Goal: Check status: Check status

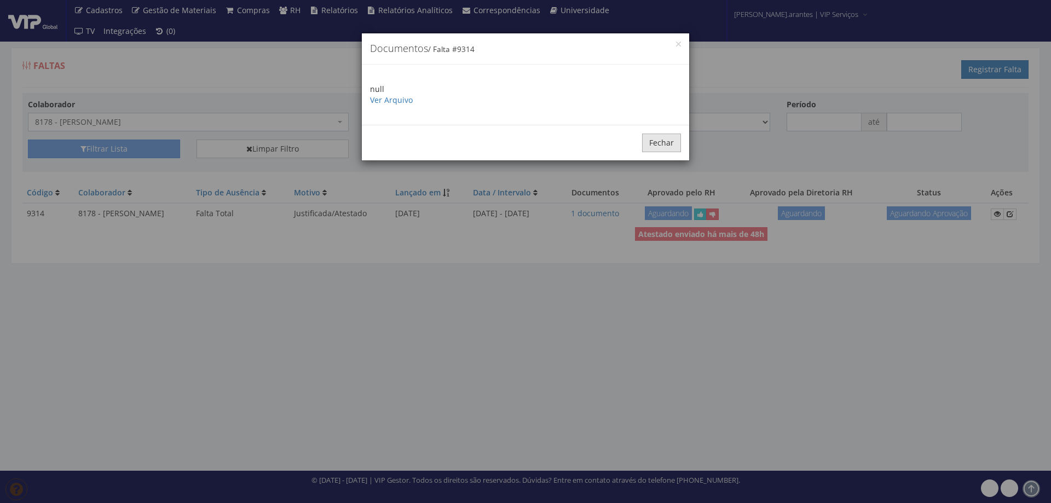
click at [664, 142] on button "Fechar" at bounding box center [661, 143] width 39 height 19
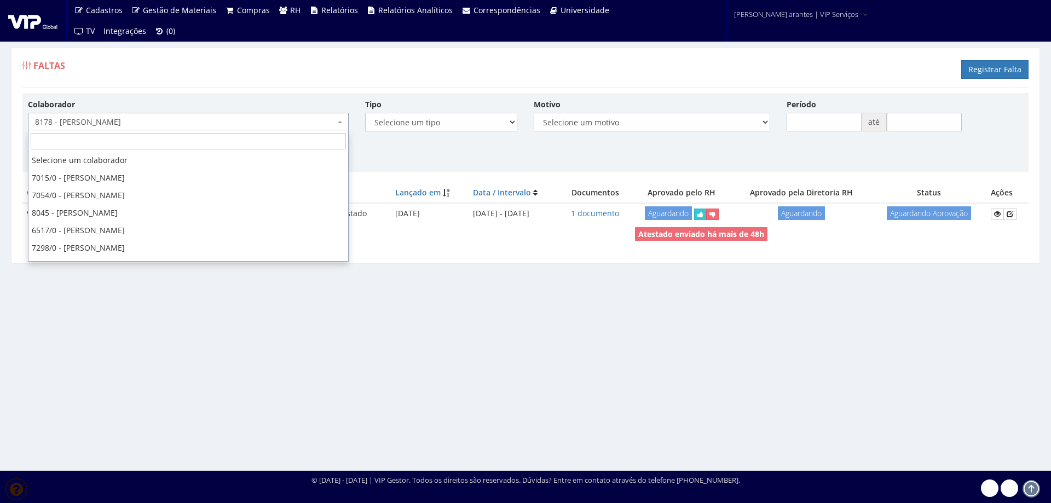
click at [265, 119] on span "8178 - [PERSON_NAME]" at bounding box center [185, 122] width 300 height 11
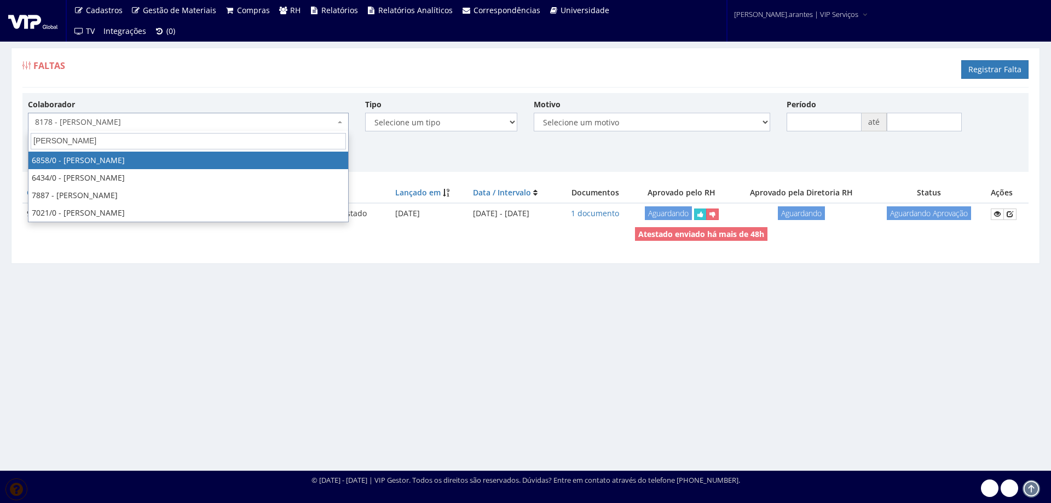
type input "fabio lu"
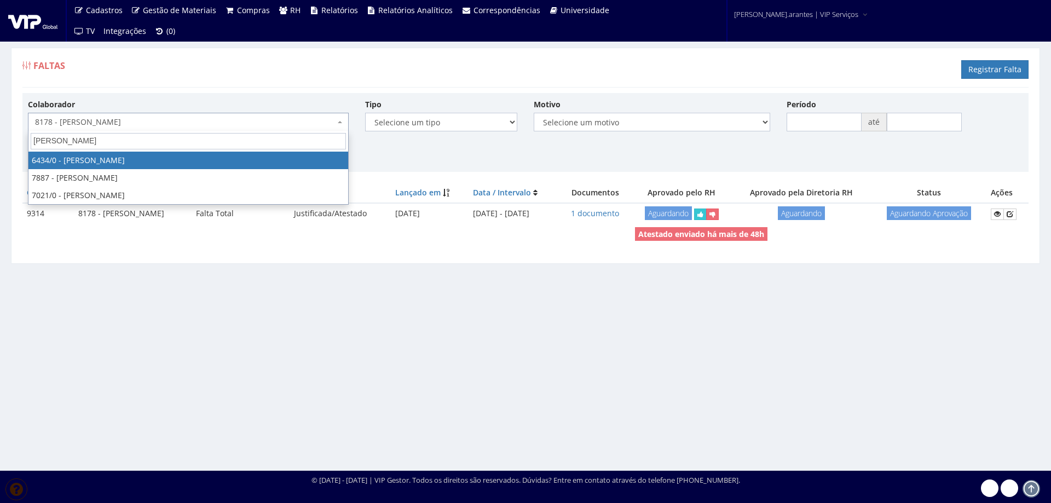
select select "66"
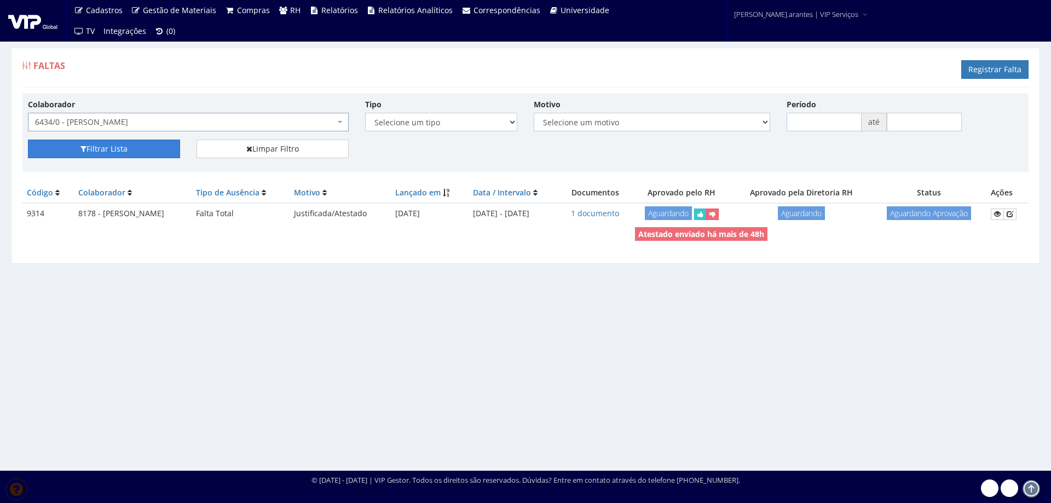
click at [120, 151] on button "Filtrar Lista" at bounding box center [104, 149] width 152 height 19
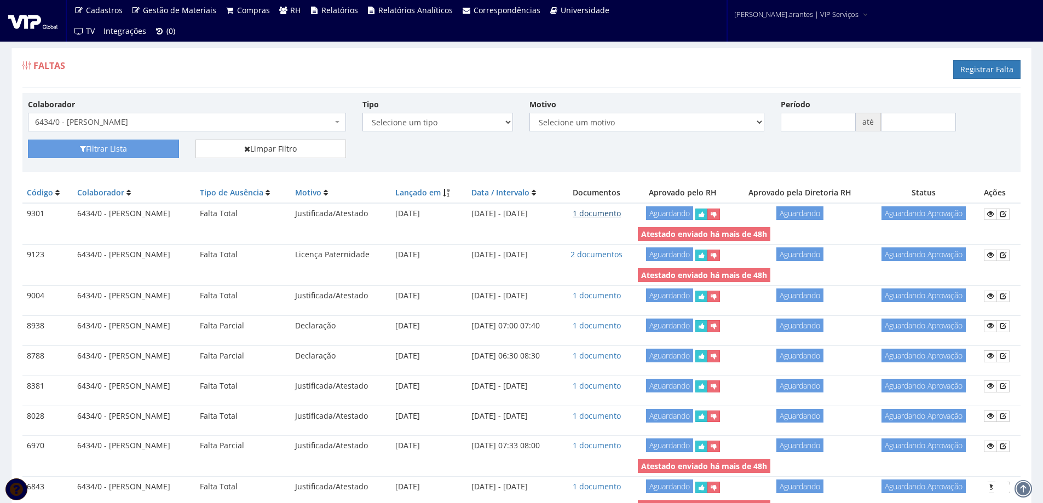
click at [617, 211] on link "1 documento" at bounding box center [597, 213] width 48 height 10
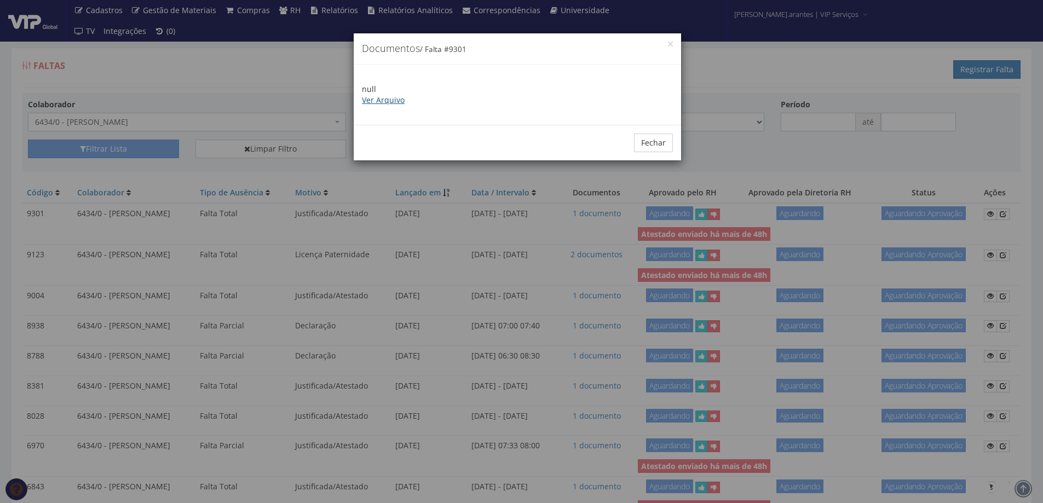
click at [384, 101] on link "Ver Arquivo" at bounding box center [383, 100] width 43 height 10
drag, startPoint x: 652, startPoint y: 144, endPoint x: 494, endPoint y: 144, distance: 158.3
click at [647, 143] on button "Fechar" at bounding box center [653, 143] width 39 height 19
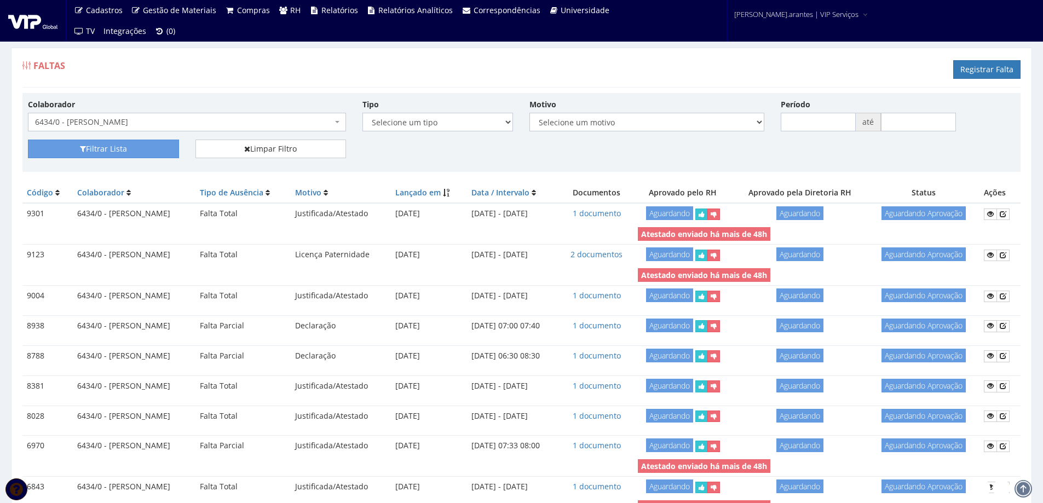
click at [211, 120] on span "6434/0 - [PERSON_NAME]" at bounding box center [183, 122] width 297 height 11
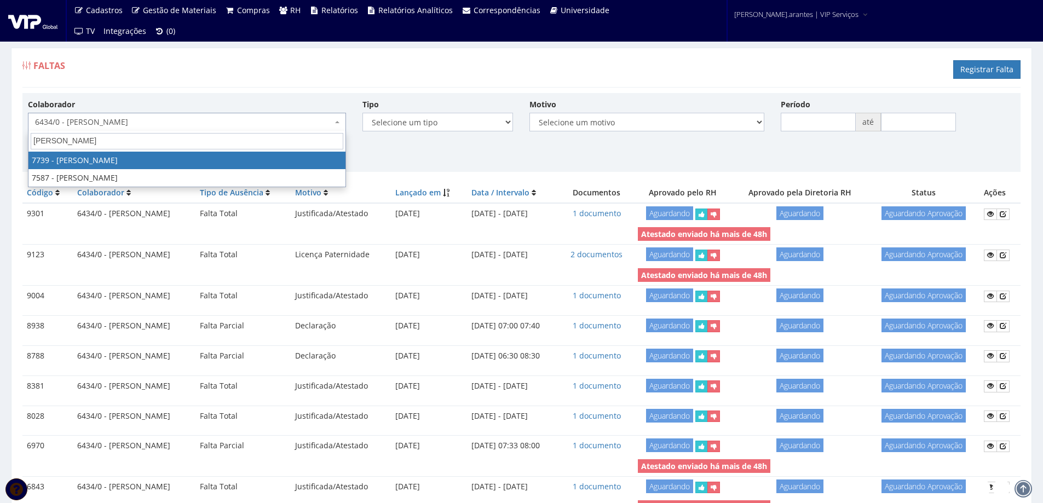
type input "fernando de"
select select "2332"
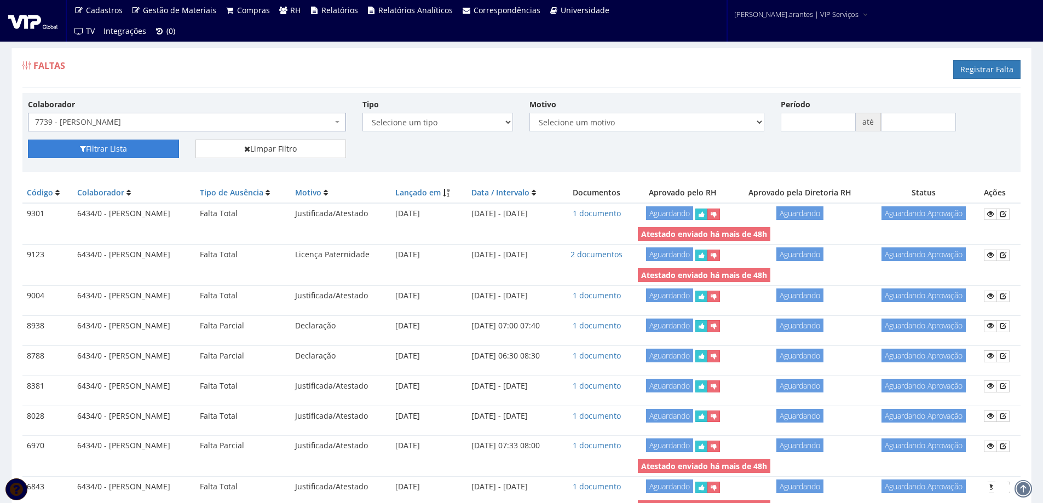
click at [146, 145] on button "Filtrar Lista" at bounding box center [103, 149] width 151 height 19
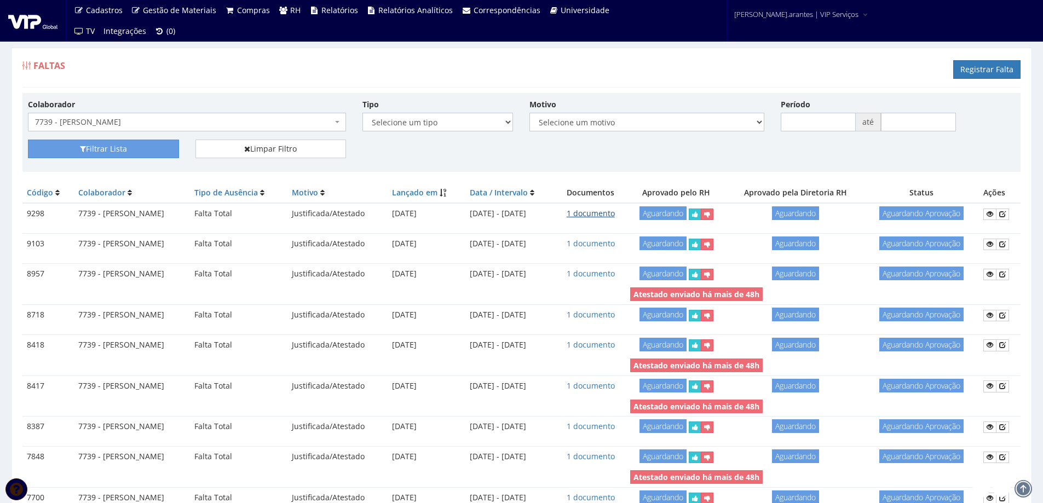
click at [615, 215] on link "1 documento" at bounding box center [591, 213] width 48 height 10
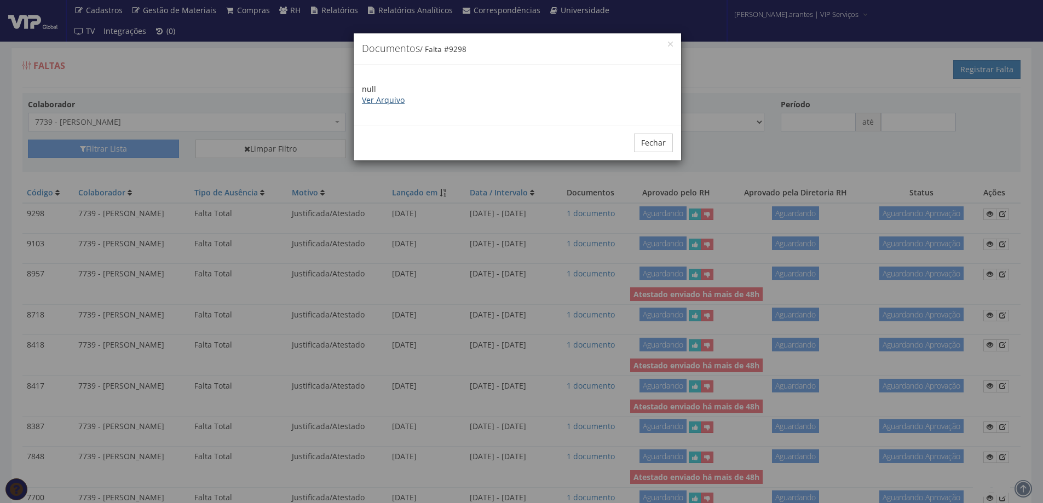
click at [393, 101] on link "Ver Arquivo" at bounding box center [383, 100] width 43 height 10
click at [663, 145] on button "Fechar" at bounding box center [653, 143] width 39 height 19
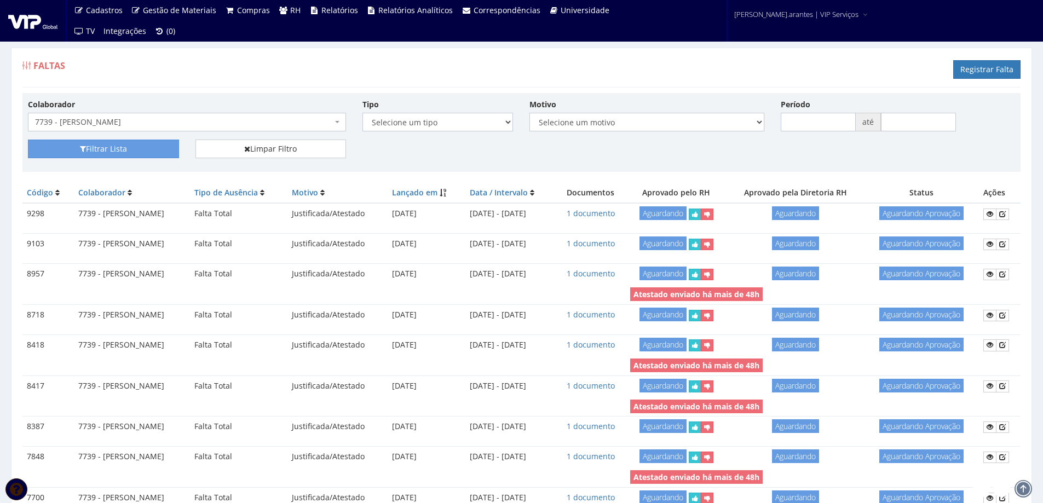
click at [141, 124] on span "7739 - [PERSON_NAME]" at bounding box center [183, 122] width 297 height 11
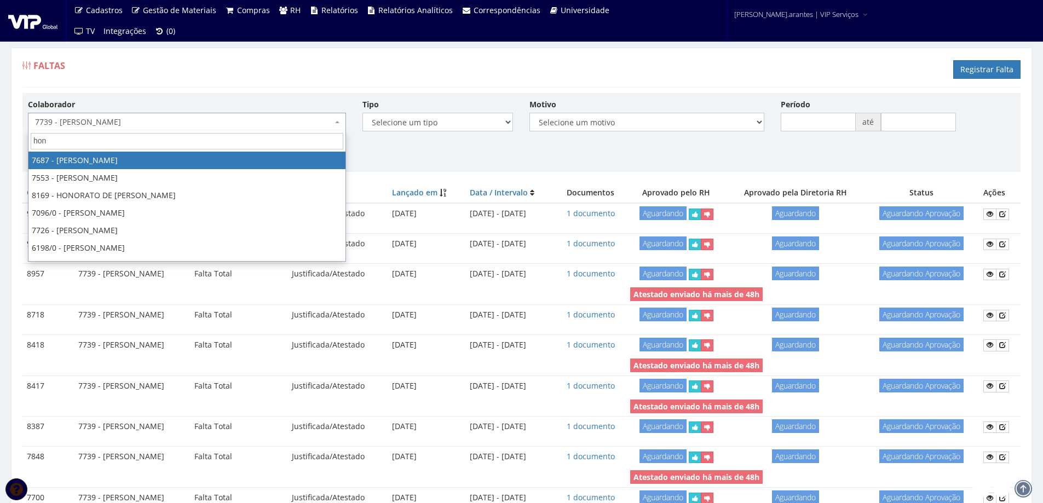
type input "hono"
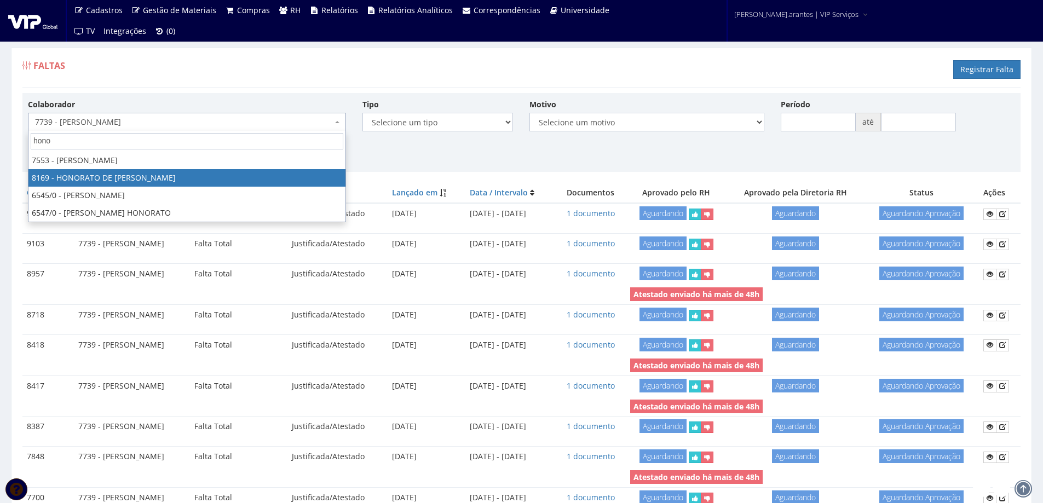
select select "3958"
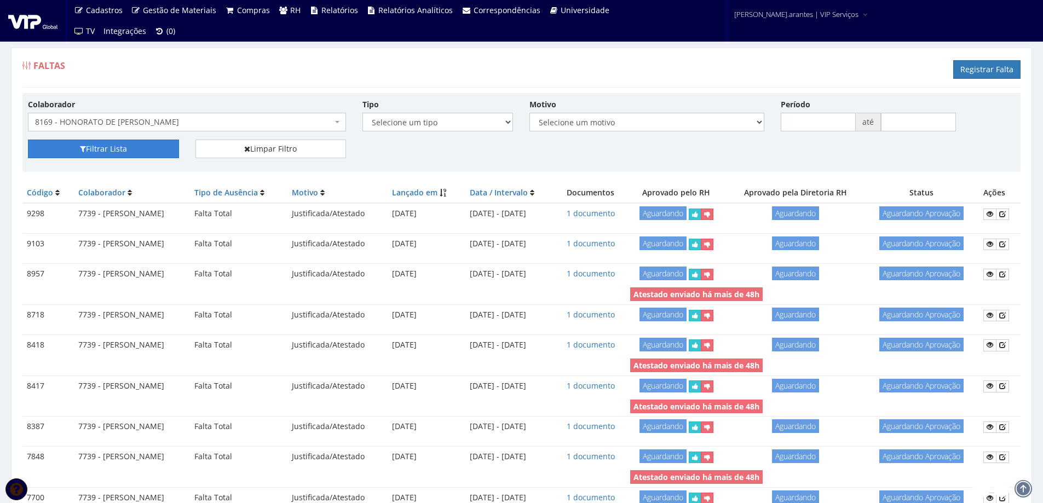
click at [125, 151] on button "Filtrar Lista" at bounding box center [103, 149] width 151 height 19
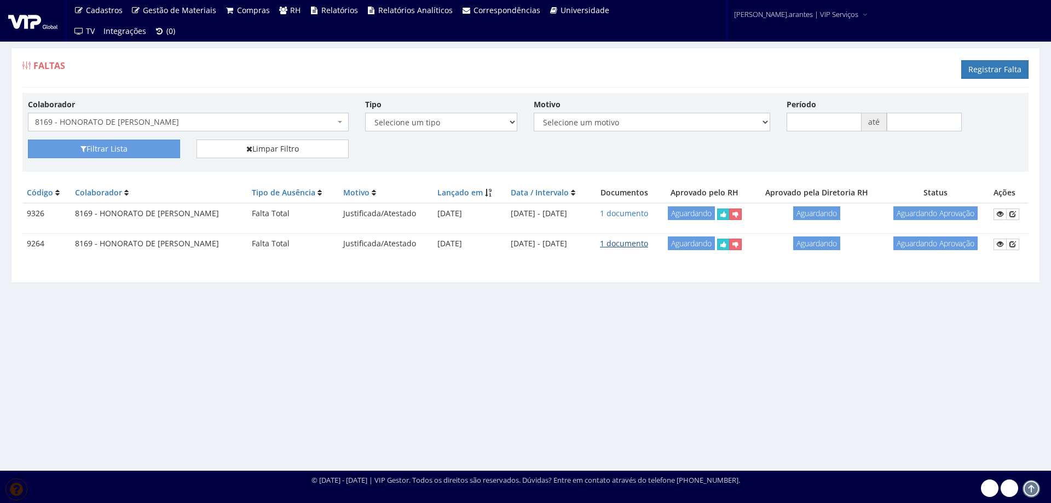
click at [647, 243] on link "1 documento" at bounding box center [624, 243] width 48 height 10
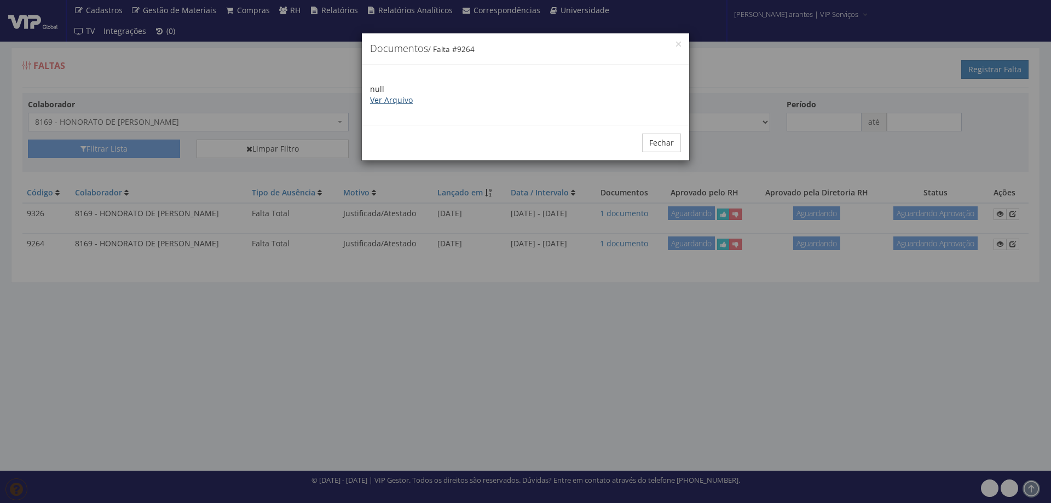
click at [392, 104] on link "Ver Arquivo" at bounding box center [391, 100] width 43 height 10
click at [658, 143] on button "Fechar" at bounding box center [661, 143] width 39 height 19
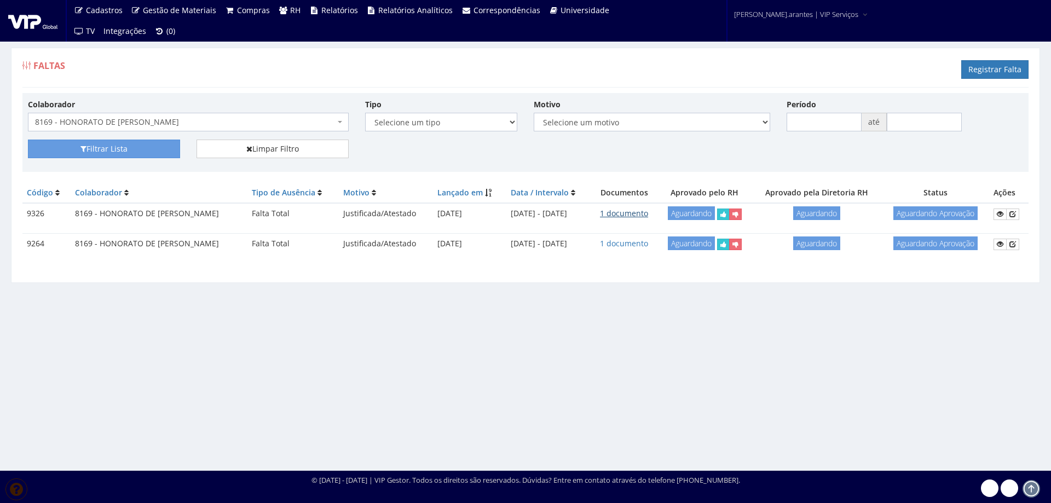
click at [648, 213] on link "1 documento" at bounding box center [624, 213] width 48 height 10
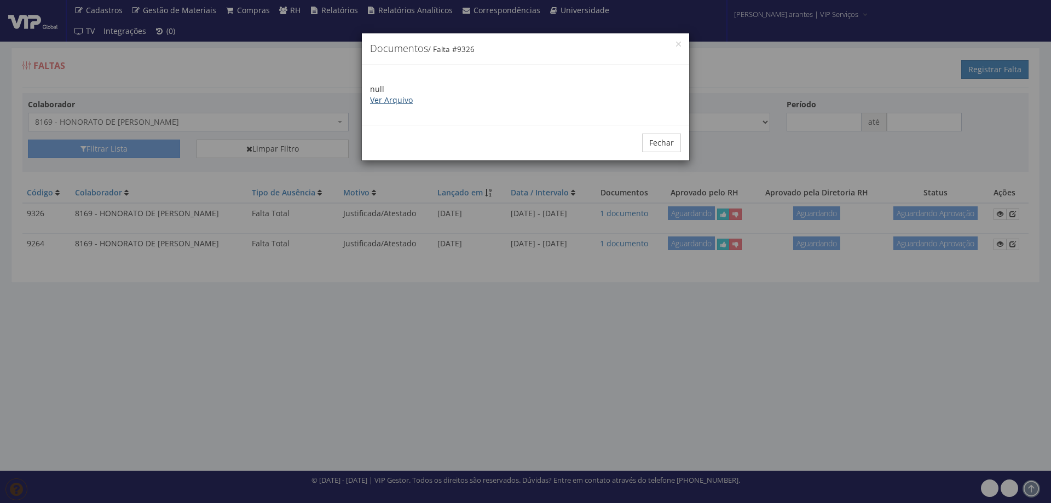
click at [399, 99] on link "Ver Arquivo" at bounding box center [391, 100] width 43 height 10
click at [667, 140] on button "Fechar" at bounding box center [661, 143] width 39 height 19
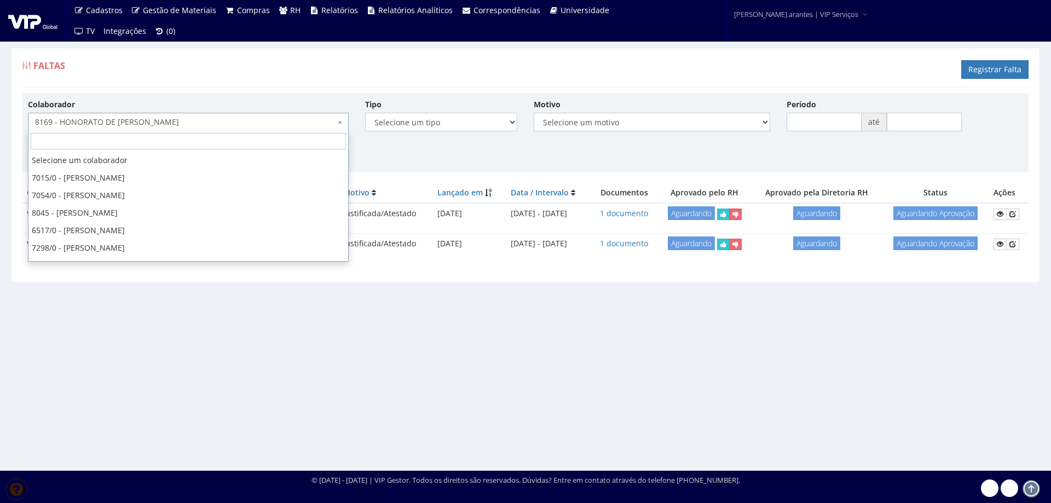
click at [269, 119] on span "8169 - HONORATO DE [PERSON_NAME]" at bounding box center [185, 122] width 300 height 11
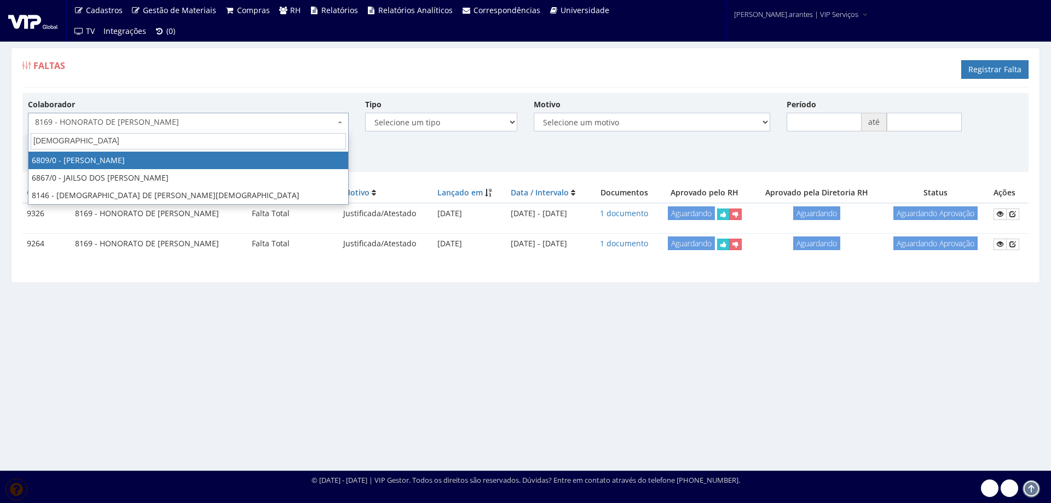
type input "jaine"
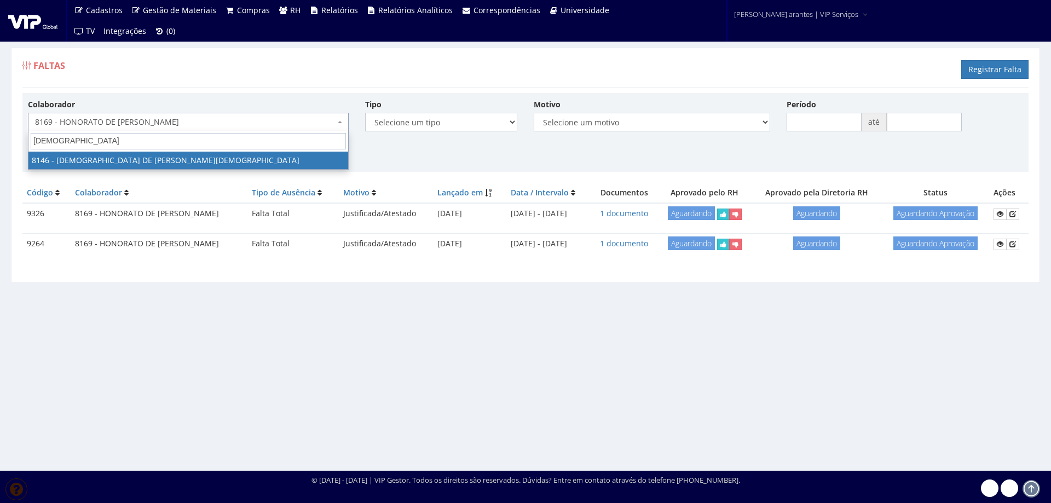
select select "3853"
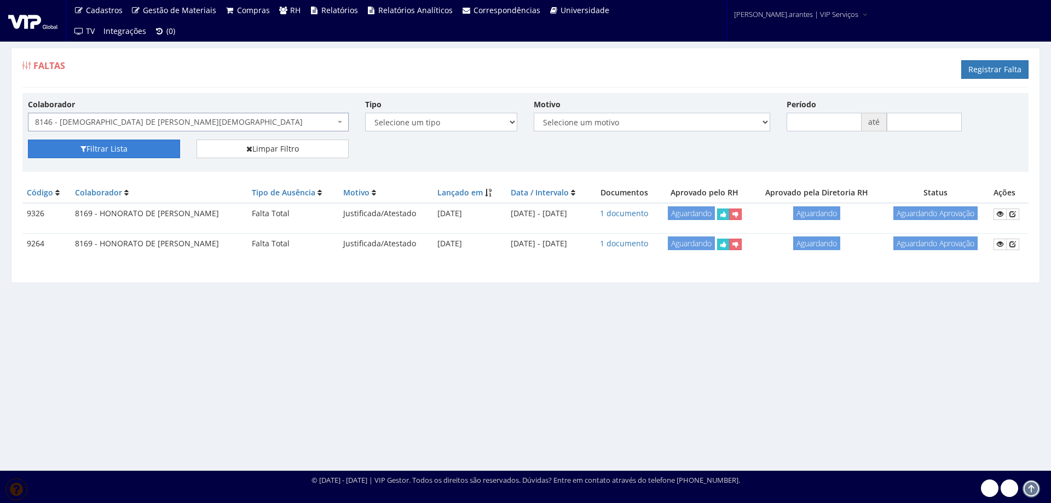
click at [141, 146] on button "Filtrar Lista" at bounding box center [104, 149] width 152 height 19
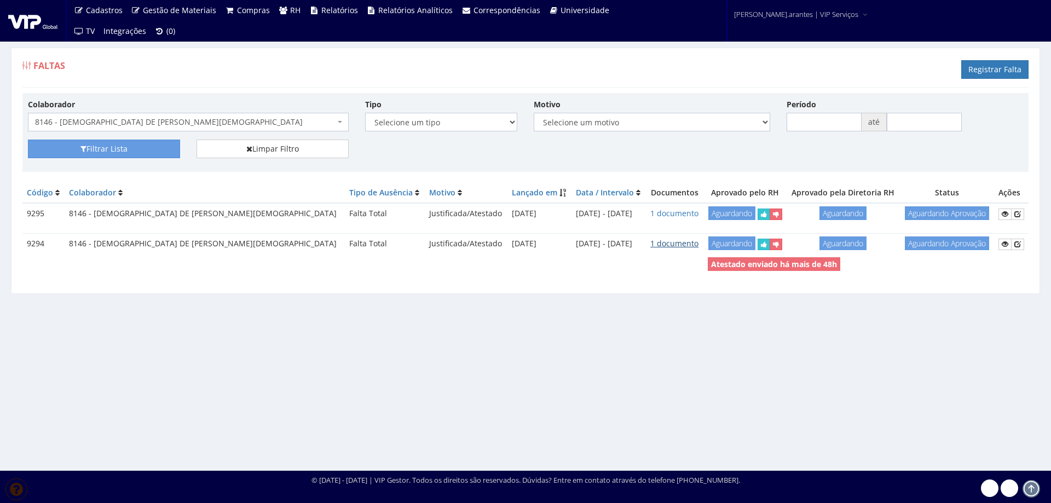
click at [651, 244] on link "1 documento" at bounding box center [675, 243] width 48 height 10
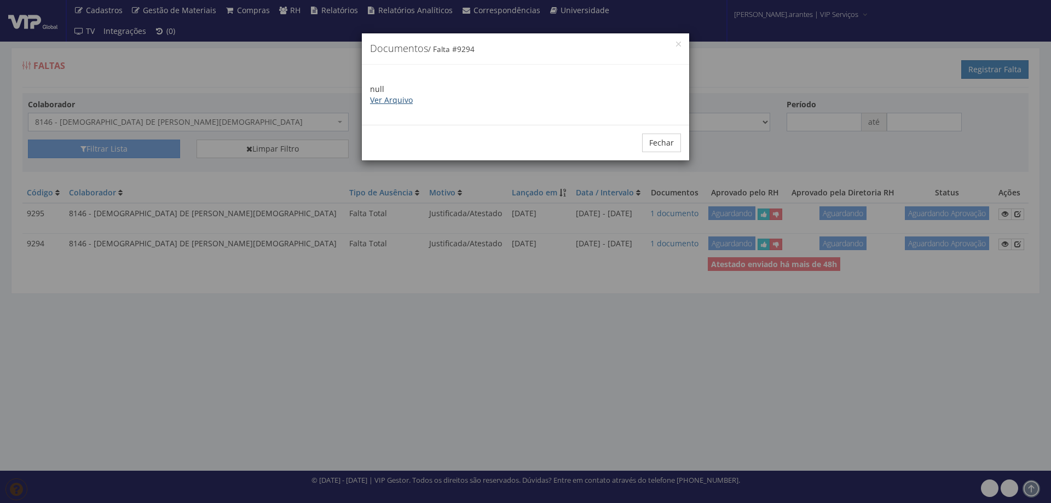
click at [401, 97] on link "Ver Arquivo" at bounding box center [391, 100] width 43 height 10
click at [669, 143] on button "Fechar" at bounding box center [661, 143] width 39 height 19
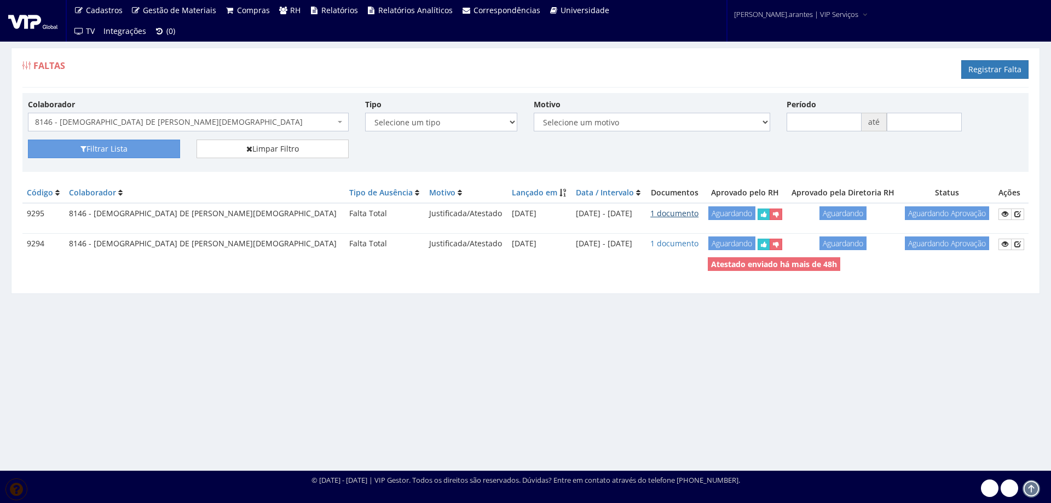
click at [651, 213] on link "1 documento" at bounding box center [675, 213] width 48 height 10
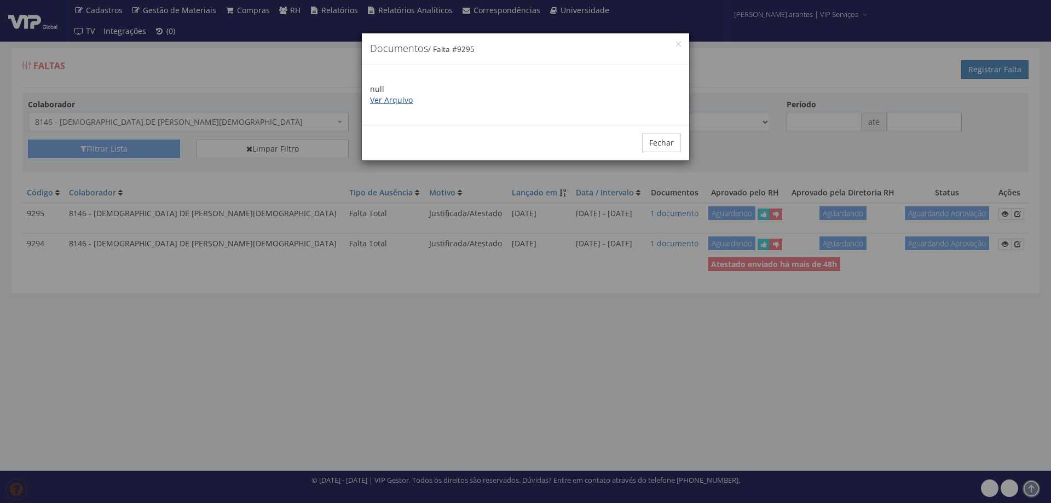
click at [389, 102] on link "Ver Arquivo" at bounding box center [391, 100] width 43 height 10
drag, startPoint x: 664, startPoint y: 142, endPoint x: 657, endPoint y: 137, distance: 8.4
click at [660, 140] on button "Fechar" at bounding box center [661, 143] width 39 height 19
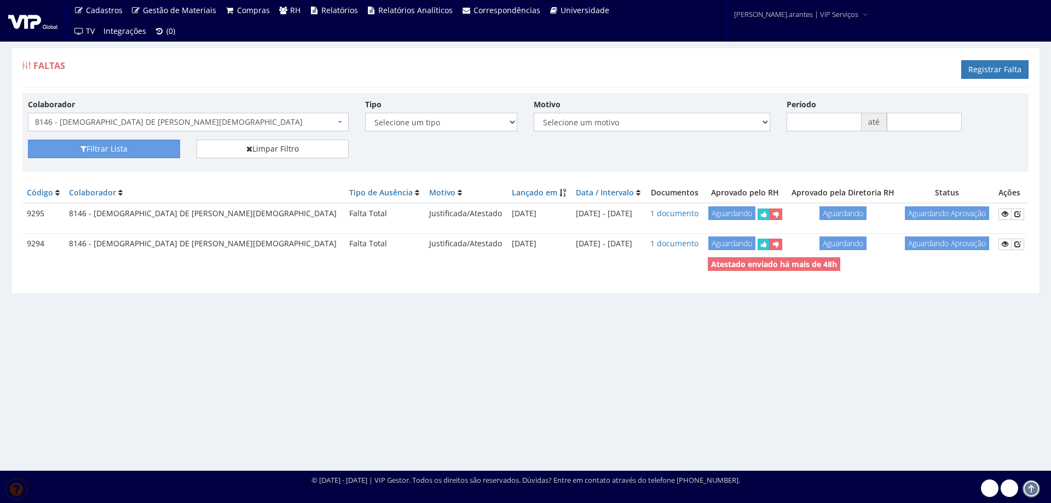
click at [221, 127] on span "8146 - [DEMOGRAPHIC_DATA] DE [PERSON_NAME][DEMOGRAPHIC_DATA]" at bounding box center [185, 122] width 300 height 11
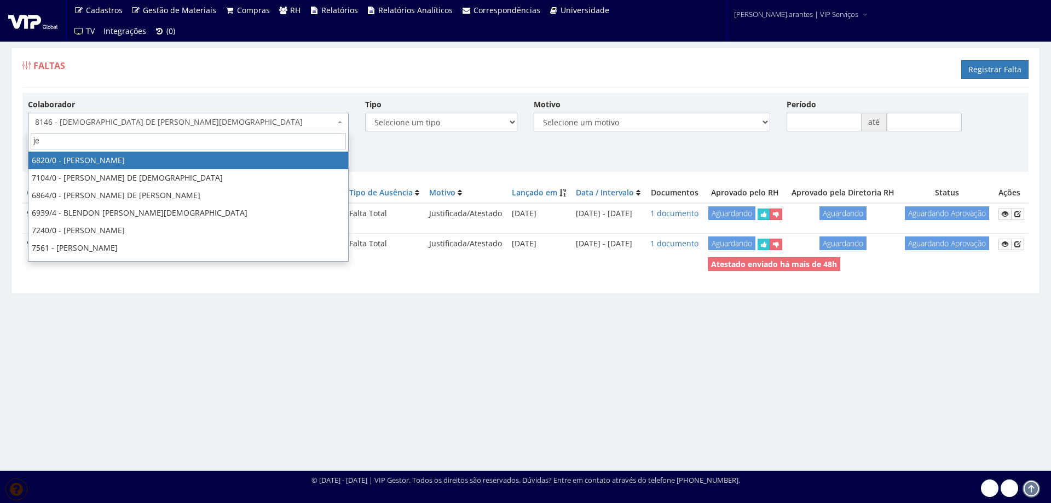
type input "jef"
select select "264"
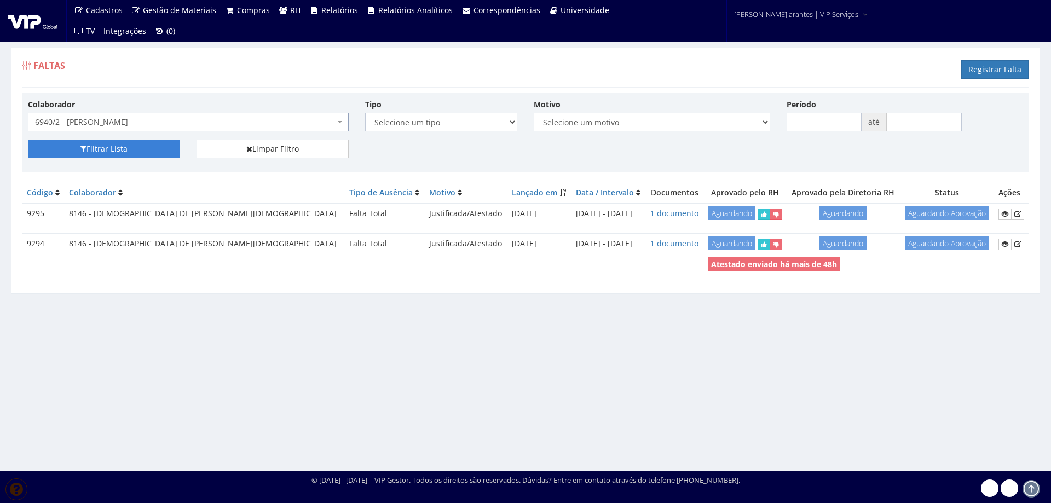
click at [136, 152] on button "Filtrar Lista" at bounding box center [104, 149] width 152 height 19
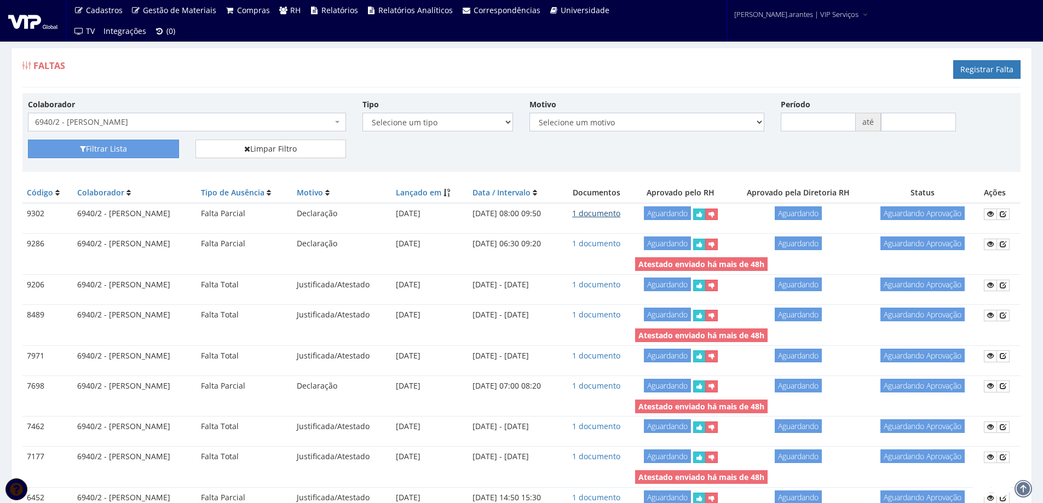
click at [616, 216] on link "1 documento" at bounding box center [596, 213] width 48 height 10
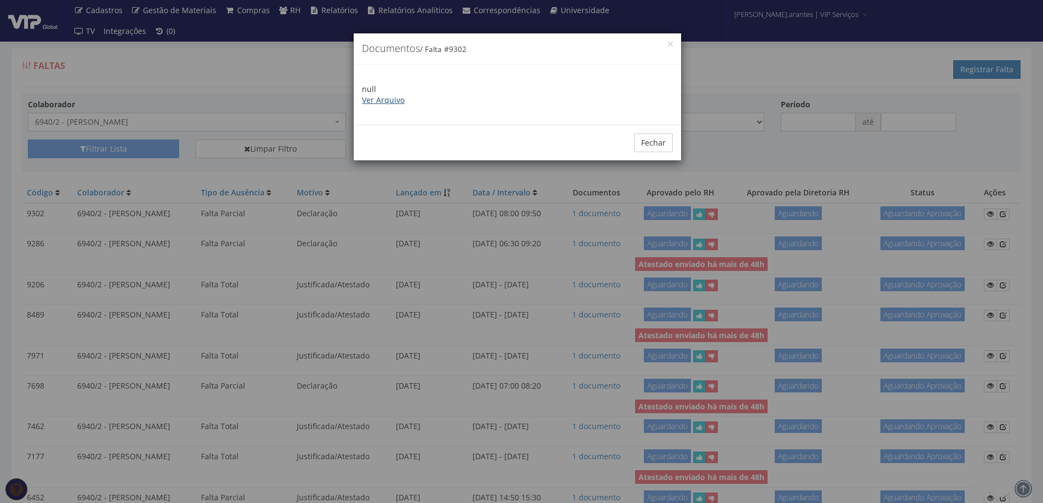
click at [394, 101] on link "Ver Arquivo" at bounding box center [383, 100] width 43 height 10
click at [650, 148] on button "Fechar" at bounding box center [653, 143] width 39 height 19
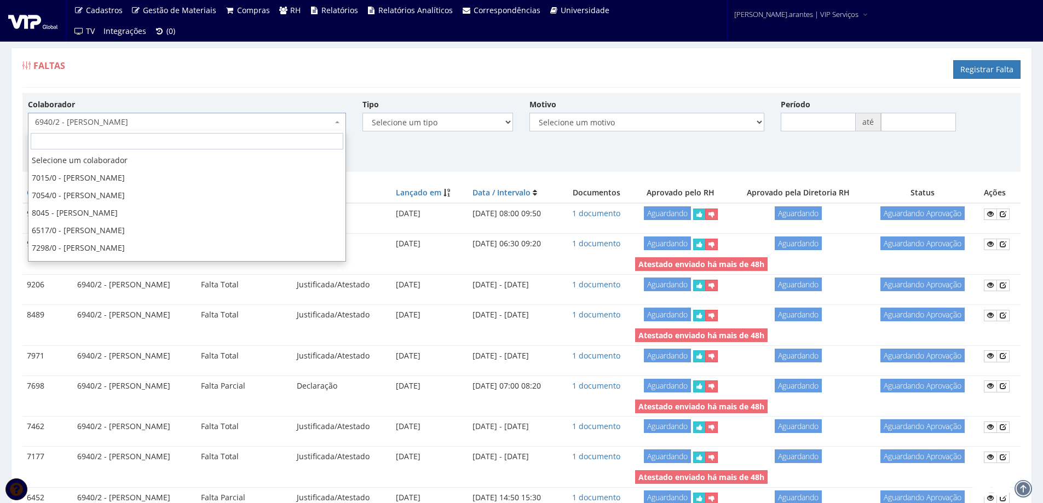
click at [127, 120] on span "6940/2 - [PERSON_NAME]" at bounding box center [183, 122] width 297 height 11
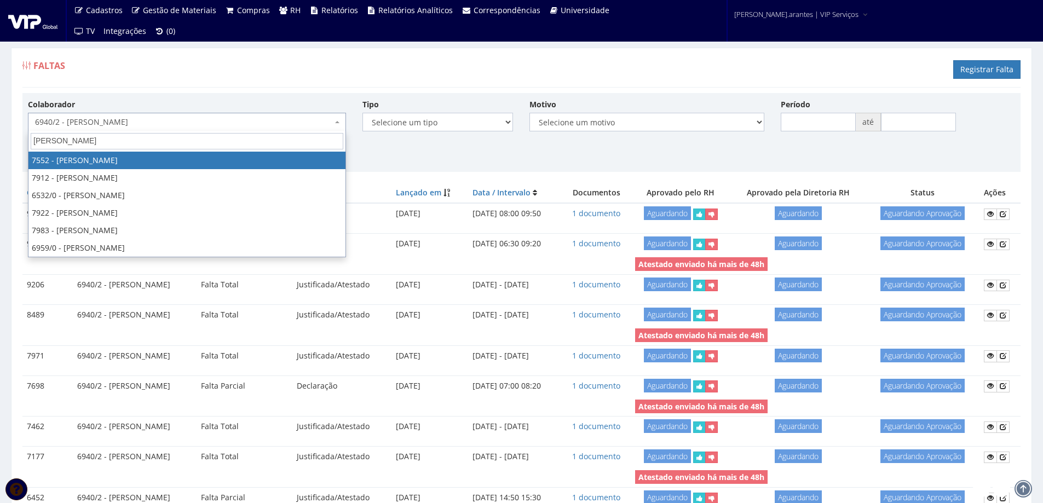
type input "jeffer"
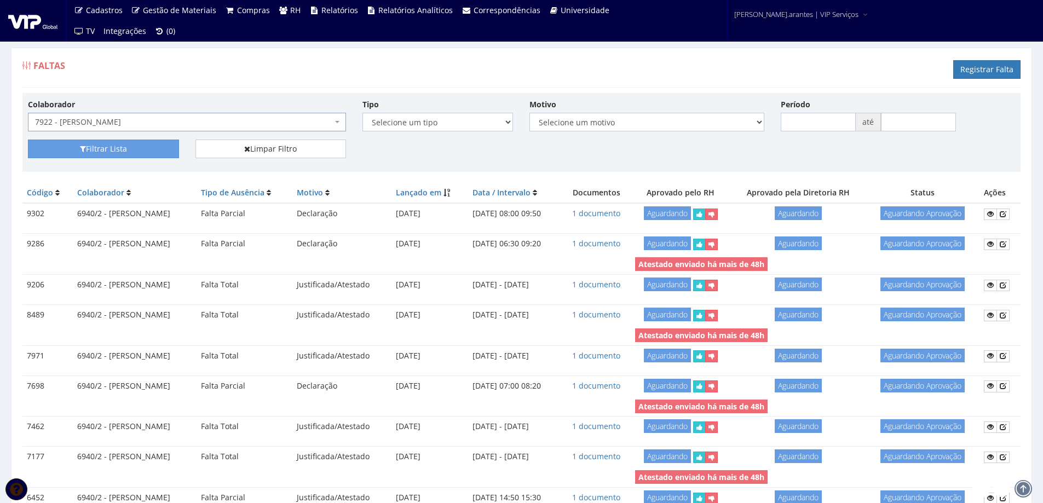
select select "2987"
click at [124, 150] on button "Filtrar Lista" at bounding box center [103, 149] width 151 height 19
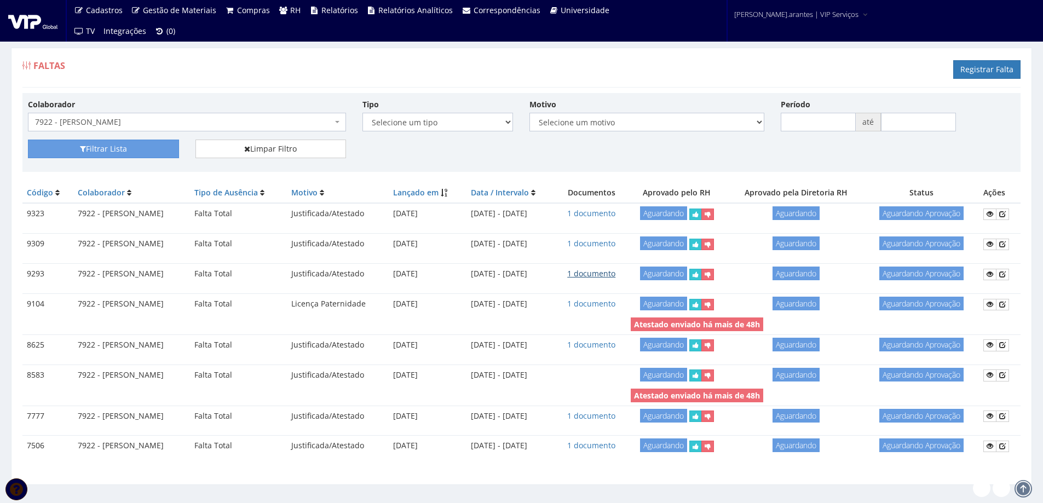
click at [616, 275] on link "1 documento" at bounding box center [591, 273] width 48 height 10
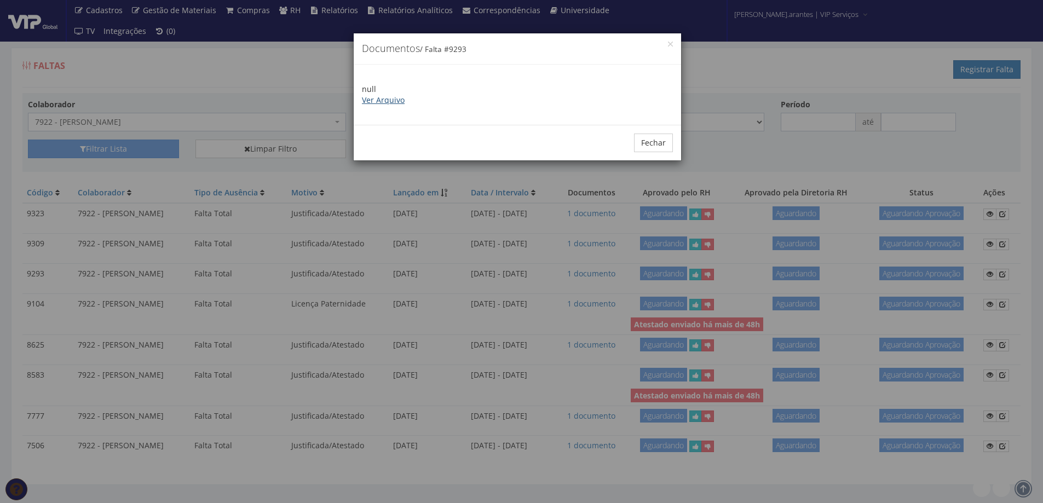
click at [389, 101] on link "Ver Arquivo" at bounding box center [383, 100] width 43 height 10
click at [648, 142] on button "Fechar" at bounding box center [653, 143] width 39 height 19
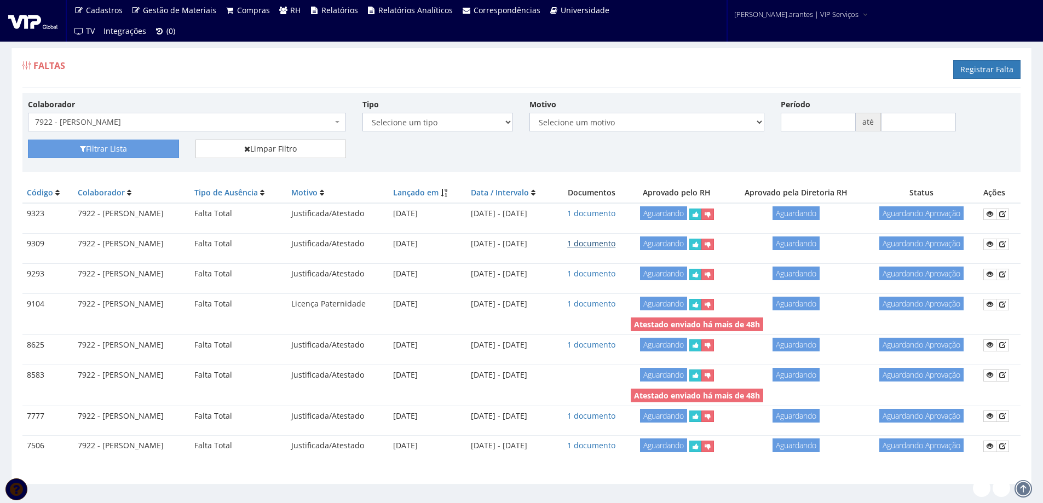
click at [612, 243] on link "1 documento" at bounding box center [591, 243] width 48 height 10
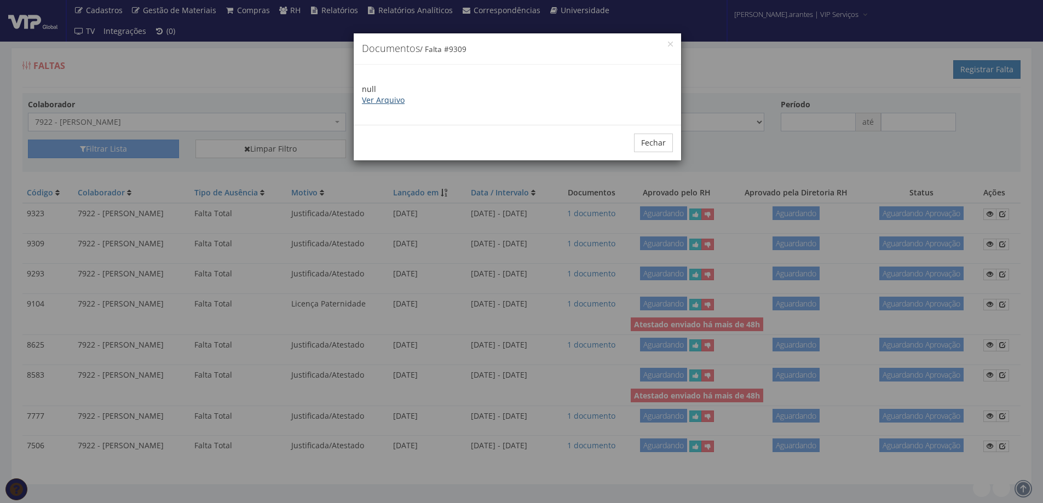
click at [388, 99] on link "Ver Arquivo" at bounding box center [383, 100] width 43 height 10
click at [654, 146] on button "Fechar" at bounding box center [653, 143] width 39 height 19
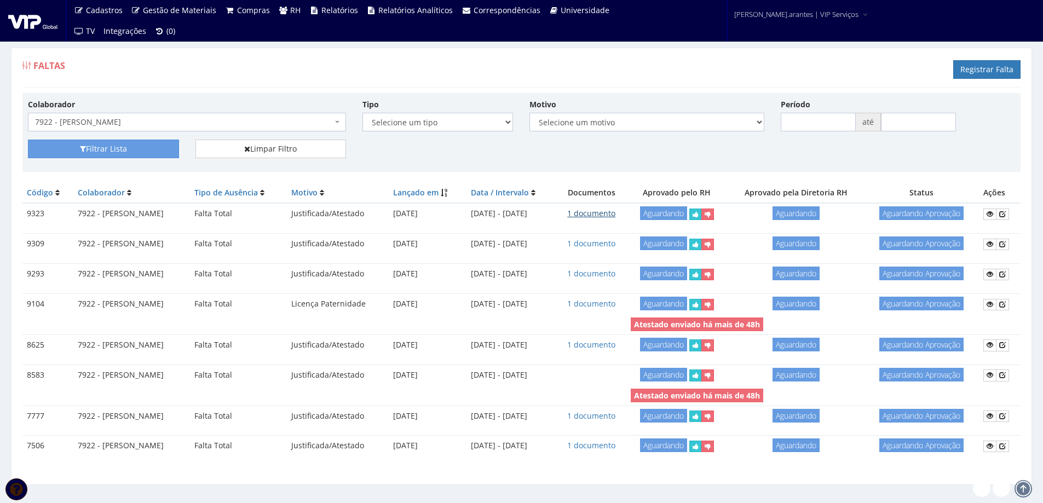
click at [612, 212] on link "1 documento" at bounding box center [591, 213] width 48 height 10
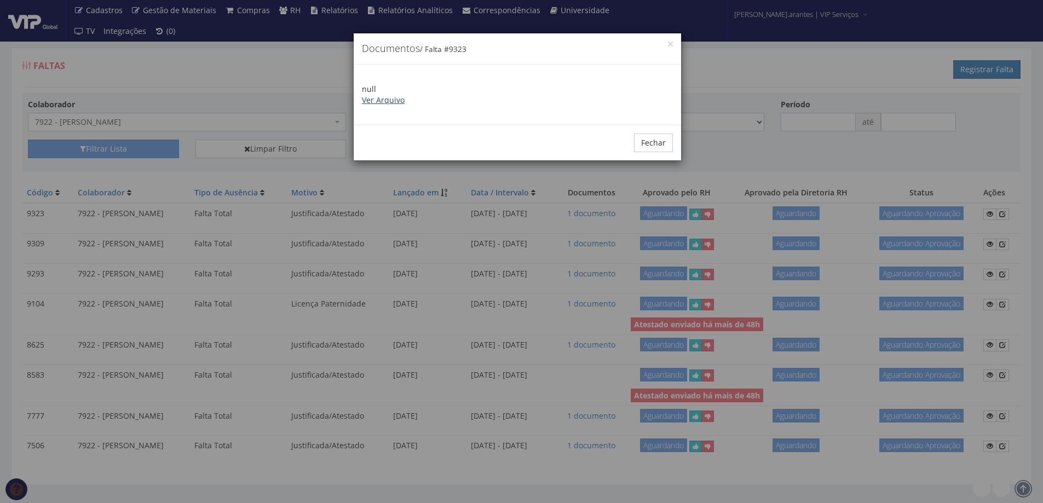
click at [387, 96] on link "Ver Arquivo" at bounding box center [383, 100] width 43 height 10
drag, startPoint x: 645, startPoint y: 141, endPoint x: 640, endPoint y: 140, distance: 5.7
click at [645, 141] on button "Fechar" at bounding box center [653, 143] width 39 height 19
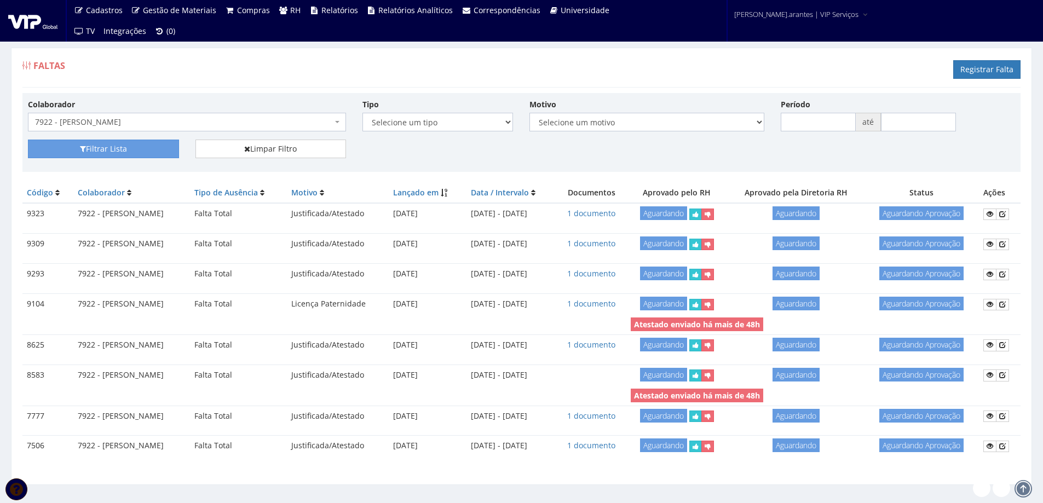
click at [128, 119] on span "7922 - [PERSON_NAME]" at bounding box center [183, 122] width 297 height 11
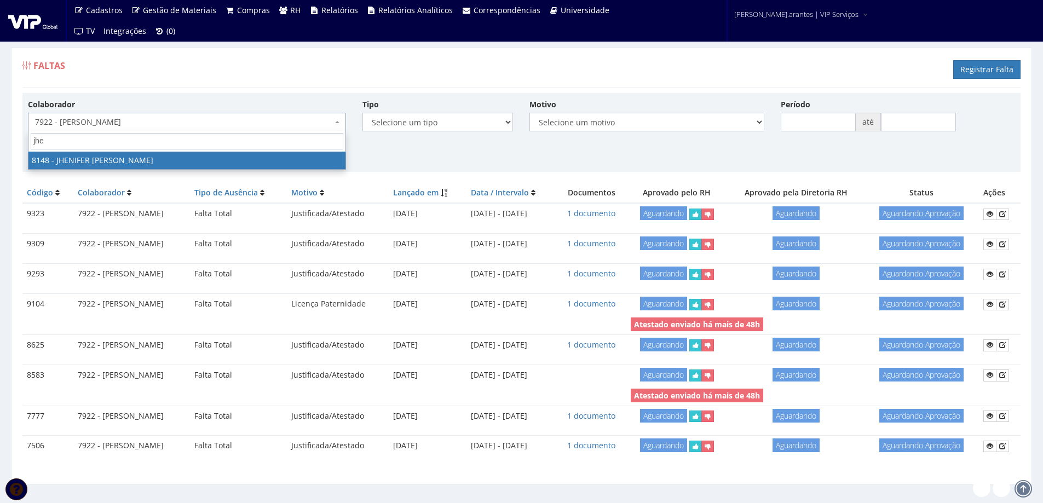
type input "jhen"
select select "3865"
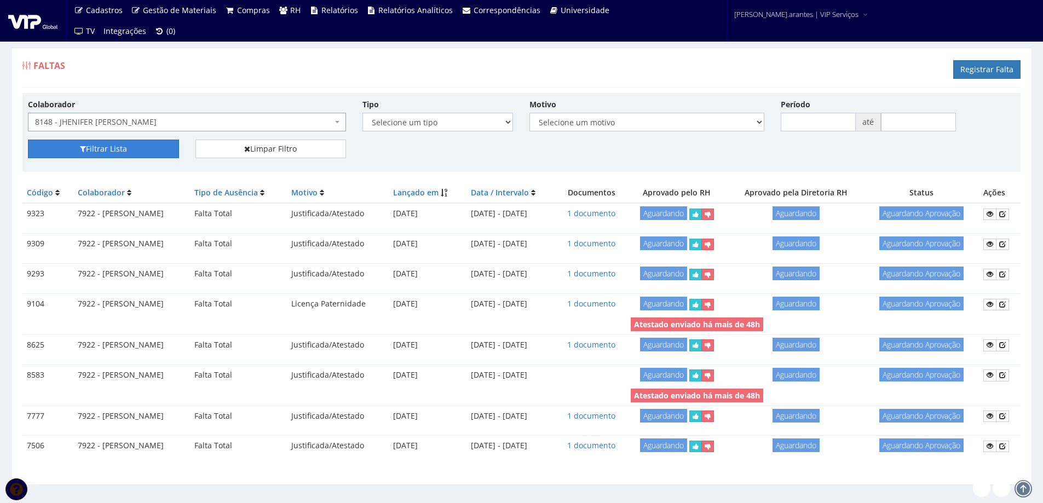
click at [160, 146] on button "Filtrar Lista" at bounding box center [103, 149] width 151 height 19
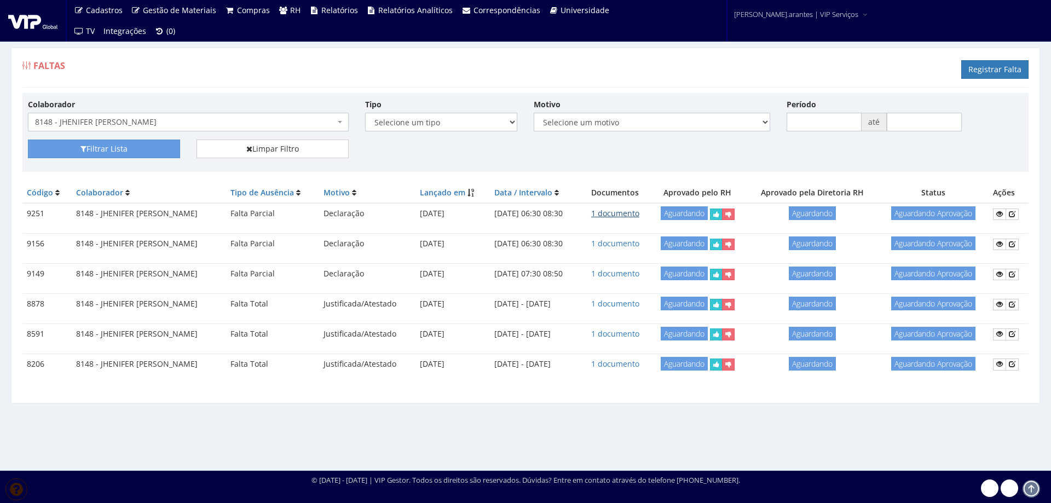
click at [619, 214] on link "1 documento" at bounding box center [615, 213] width 48 height 10
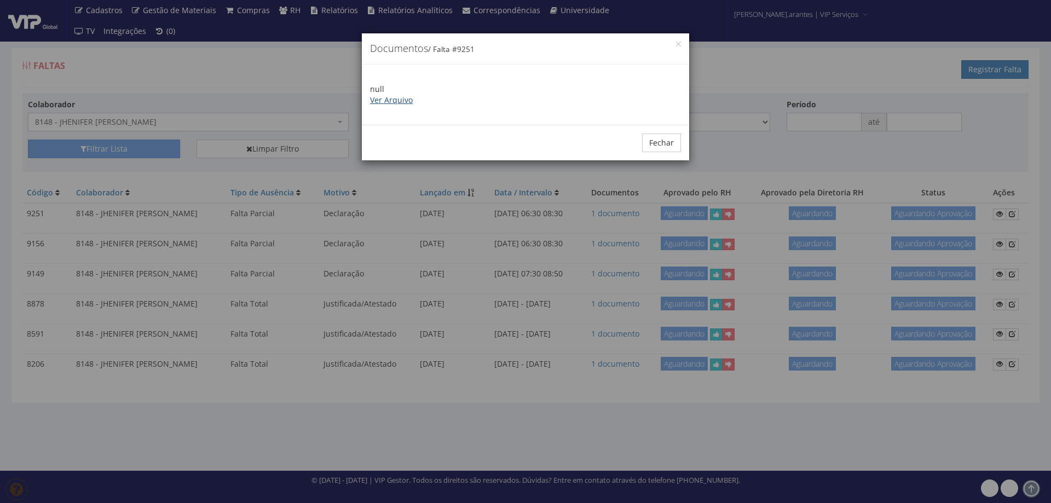
click at [401, 101] on link "Ver Arquivo" at bounding box center [391, 100] width 43 height 10
